Goal: Task Accomplishment & Management: Use online tool/utility

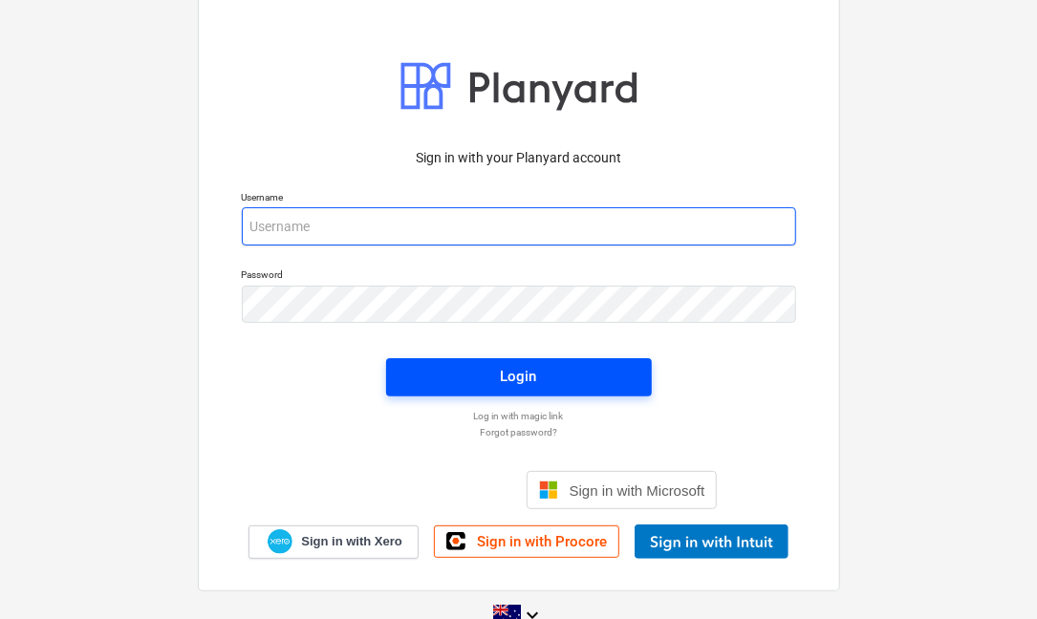
type input "[EMAIL_ADDRESS][DOMAIN_NAME]"
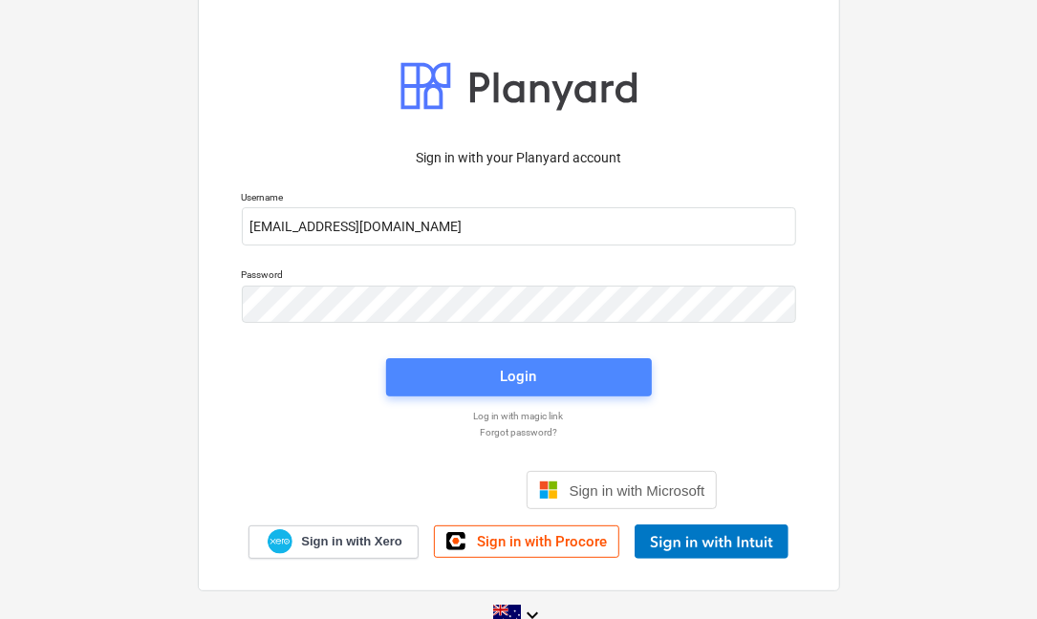
click at [505, 363] on button "Login" at bounding box center [519, 377] width 266 height 38
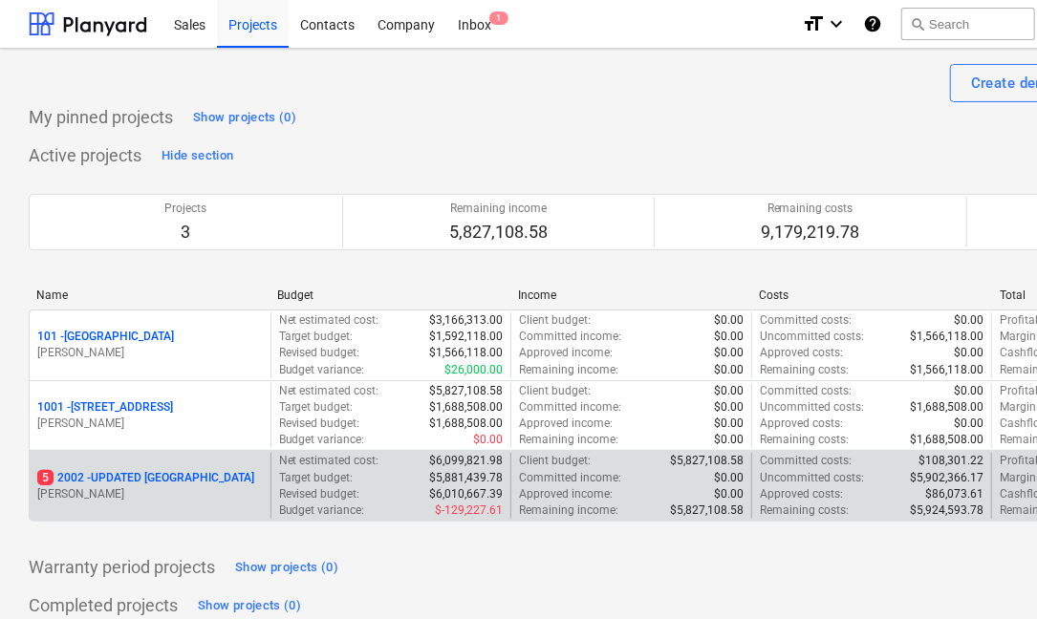
click at [199, 482] on p "5 2002 - UPDATED [GEOGRAPHIC_DATA]" at bounding box center [145, 478] width 217 height 16
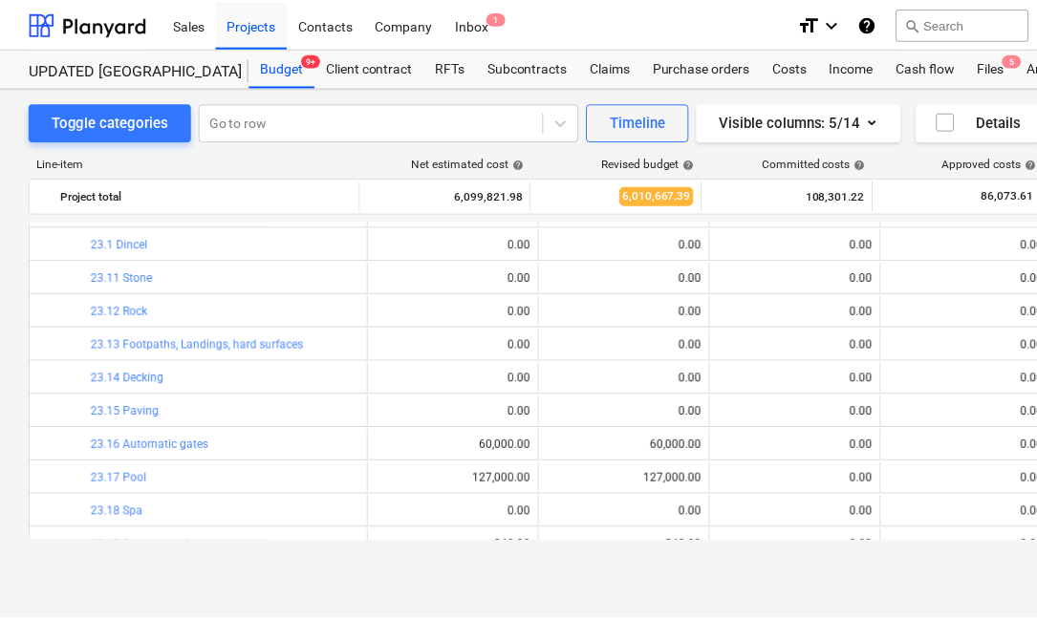
scroll to position [5932, 0]
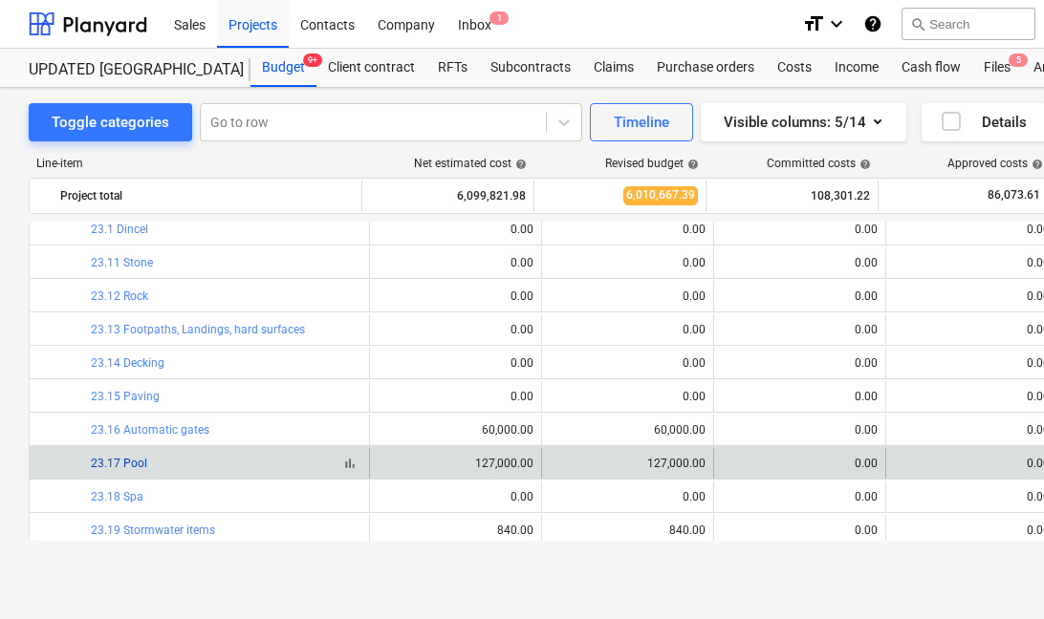
click at [130, 465] on link "23.17 Pool" at bounding box center [119, 463] width 56 height 13
